Goal: Find specific page/section: Find specific page/section

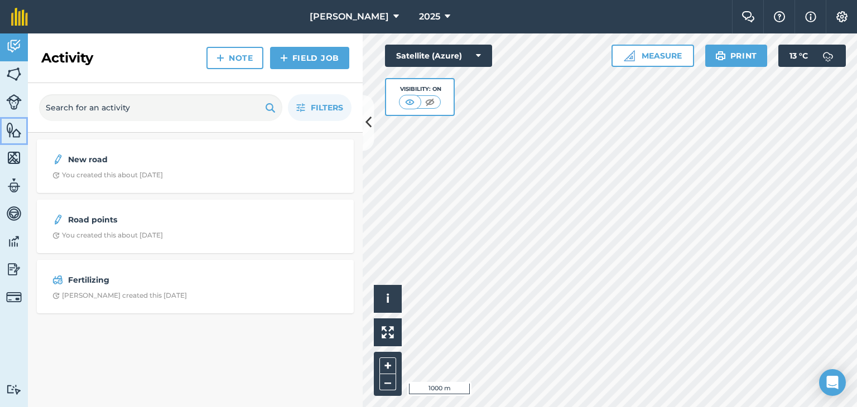
click at [14, 132] on img at bounding box center [14, 130] width 16 height 17
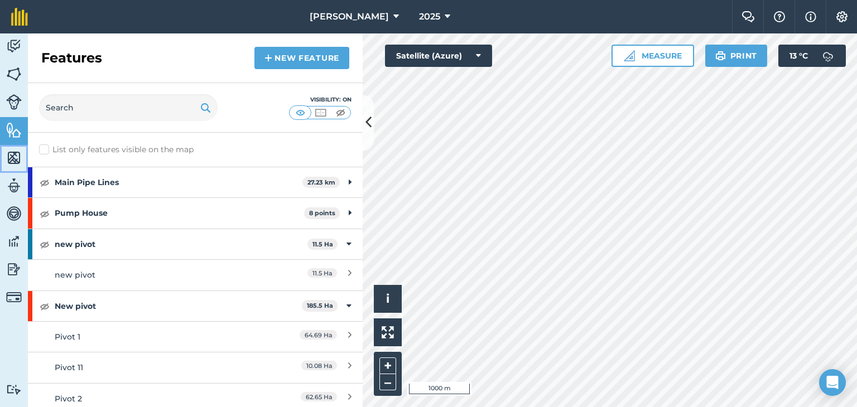
click at [12, 155] on img at bounding box center [14, 157] width 16 height 17
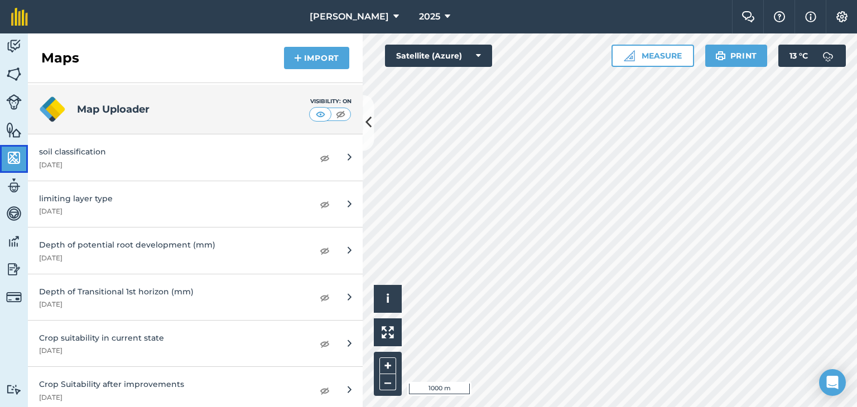
scroll to position [313, 0]
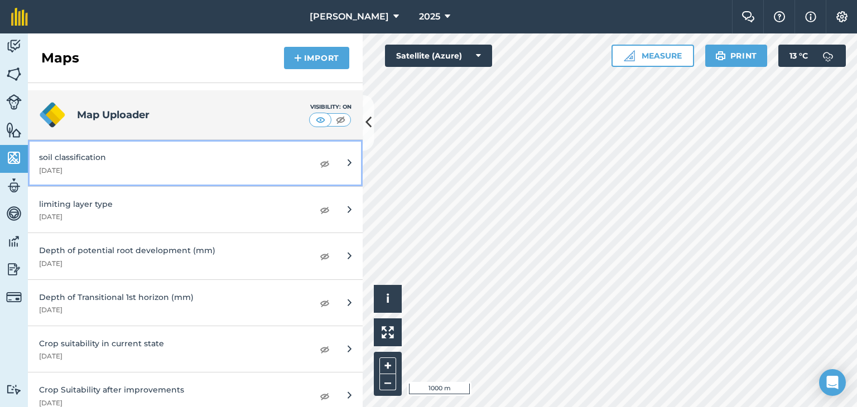
click at [76, 158] on div "soil classification" at bounding box center [170, 157] width 263 height 12
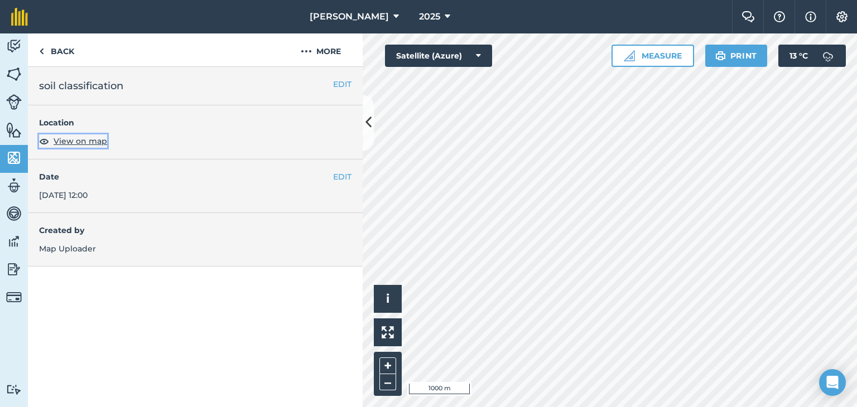
click at [77, 139] on span "View on map" at bounding box center [81, 141] width 54 height 12
click at [42, 50] on img at bounding box center [41, 51] width 5 height 13
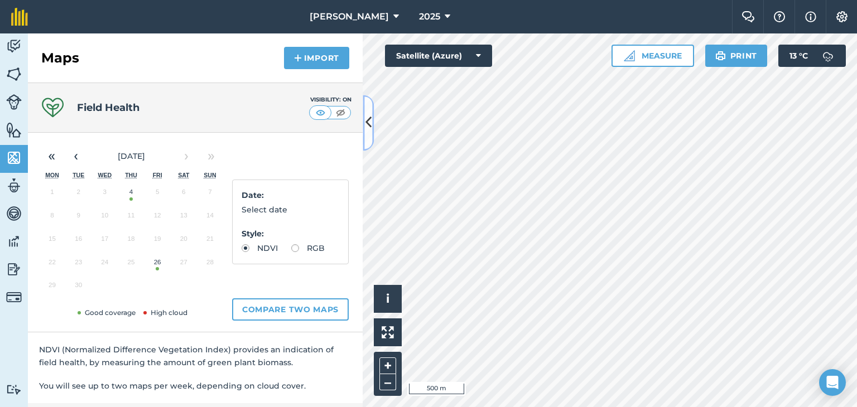
click at [366, 117] on icon at bounding box center [368, 123] width 6 height 20
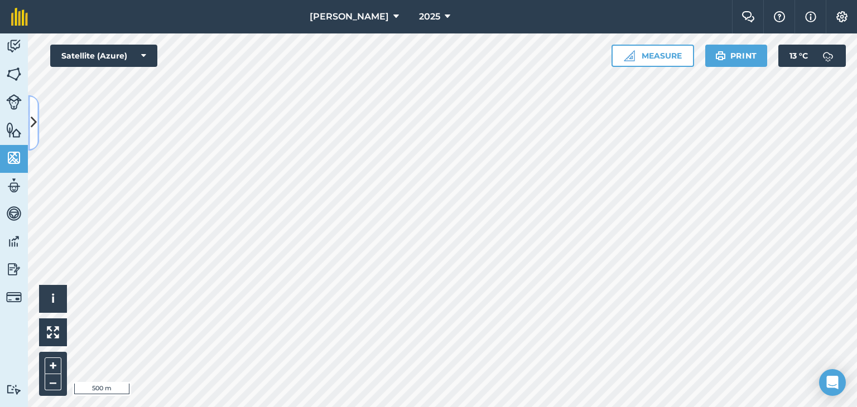
click at [35, 109] on button at bounding box center [33, 123] width 11 height 56
